Goal: Navigation & Orientation: Find specific page/section

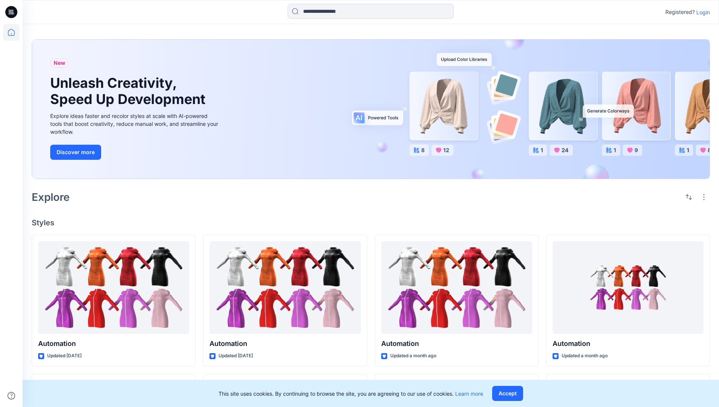
click at [701, 12] on p "Login" at bounding box center [703, 12] width 14 height 8
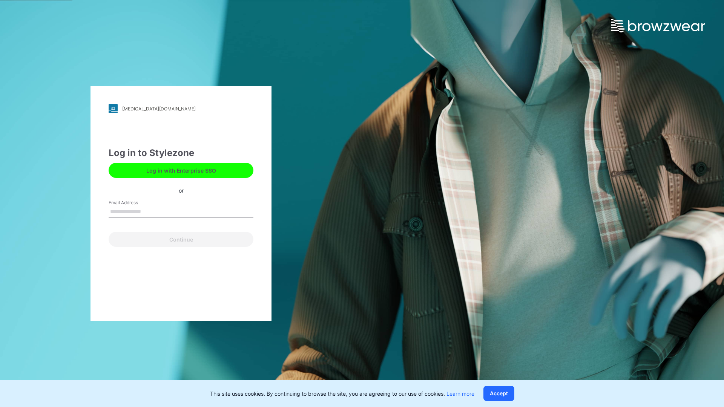
click at [149, 211] on input "Email Address" at bounding box center [181, 211] width 145 height 11
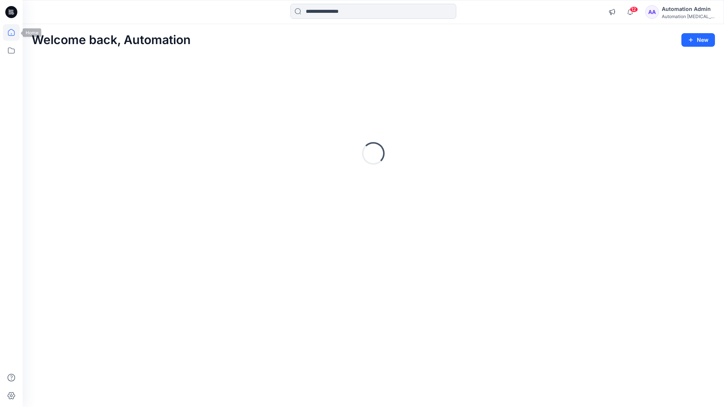
click at [14, 32] on icon at bounding box center [11, 32] width 7 height 7
click at [12, 49] on icon at bounding box center [11, 51] width 7 height 6
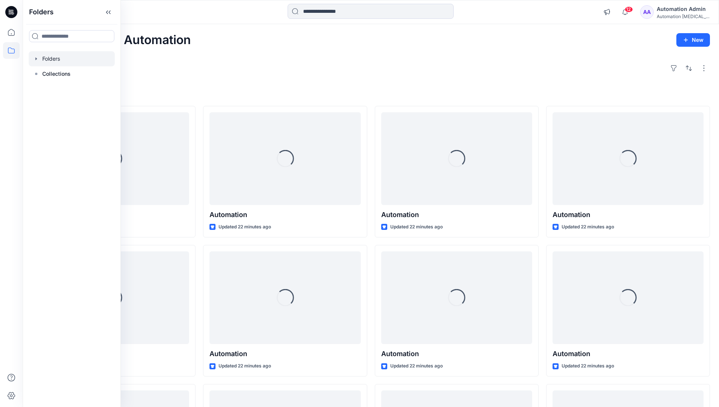
click at [55, 58] on div at bounding box center [72, 58] width 86 height 15
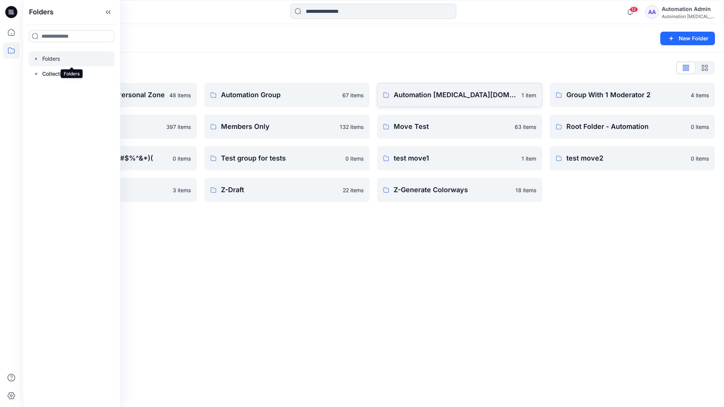
click at [433, 98] on p "Automation testim.io" at bounding box center [455, 95] width 123 height 11
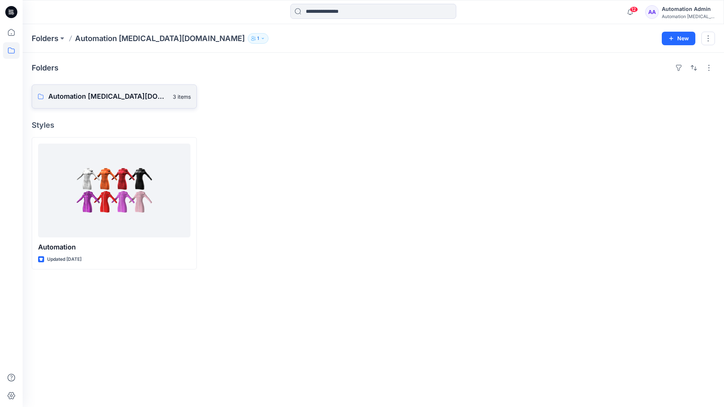
click at [106, 100] on p "Automation testim.io Board" at bounding box center [108, 96] width 120 height 11
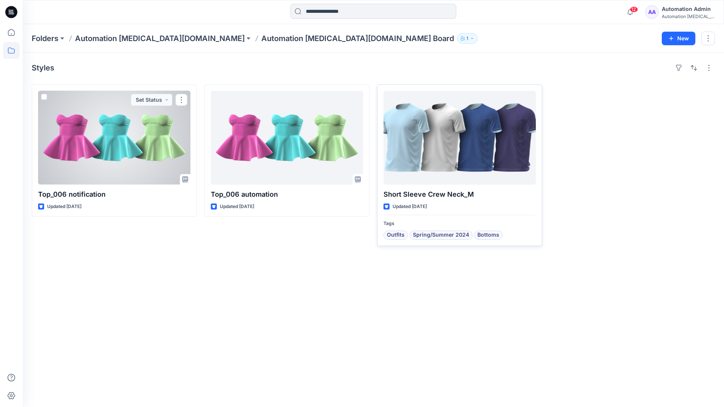
click at [431, 145] on div at bounding box center [460, 138] width 152 height 94
